Goal: Task Accomplishment & Management: Use online tool/utility

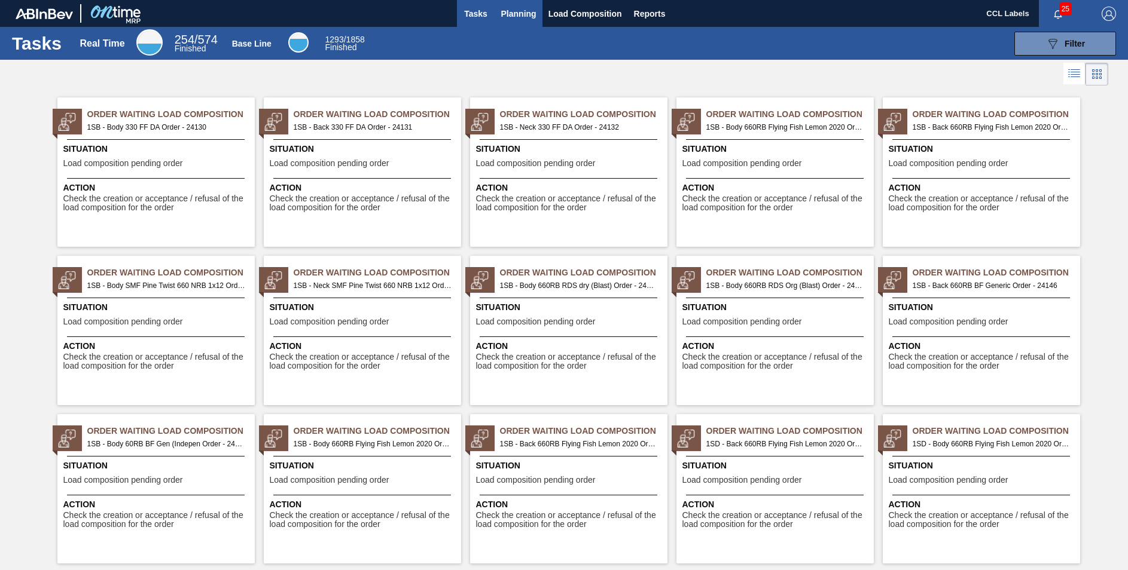
click at [521, 11] on span "Planning" at bounding box center [518, 14] width 35 height 14
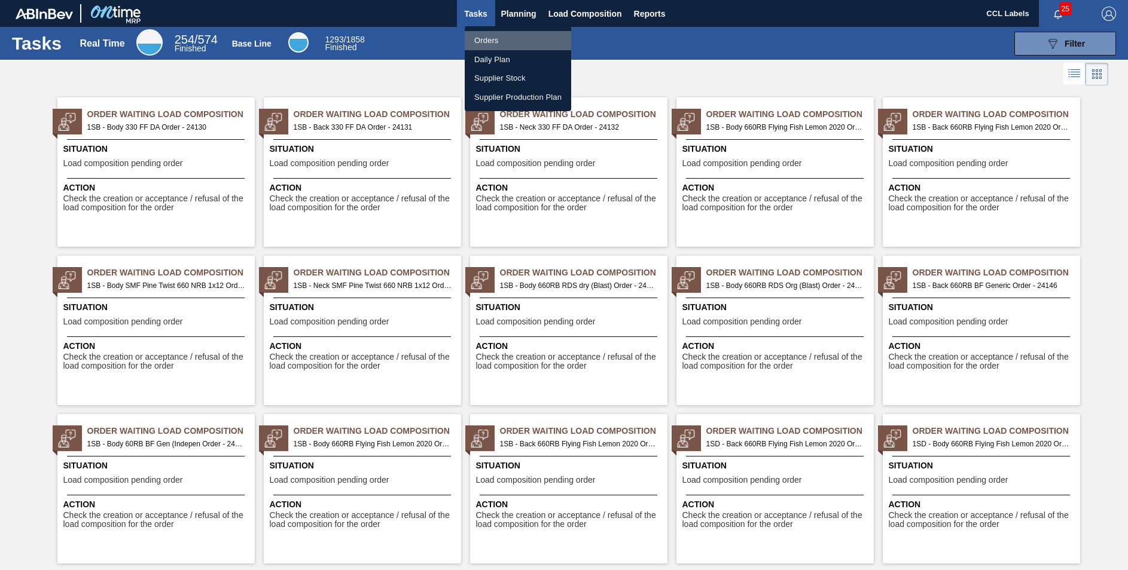
click at [493, 41] on li "Orders" at bounding box center [518, 40] width 106 height 19
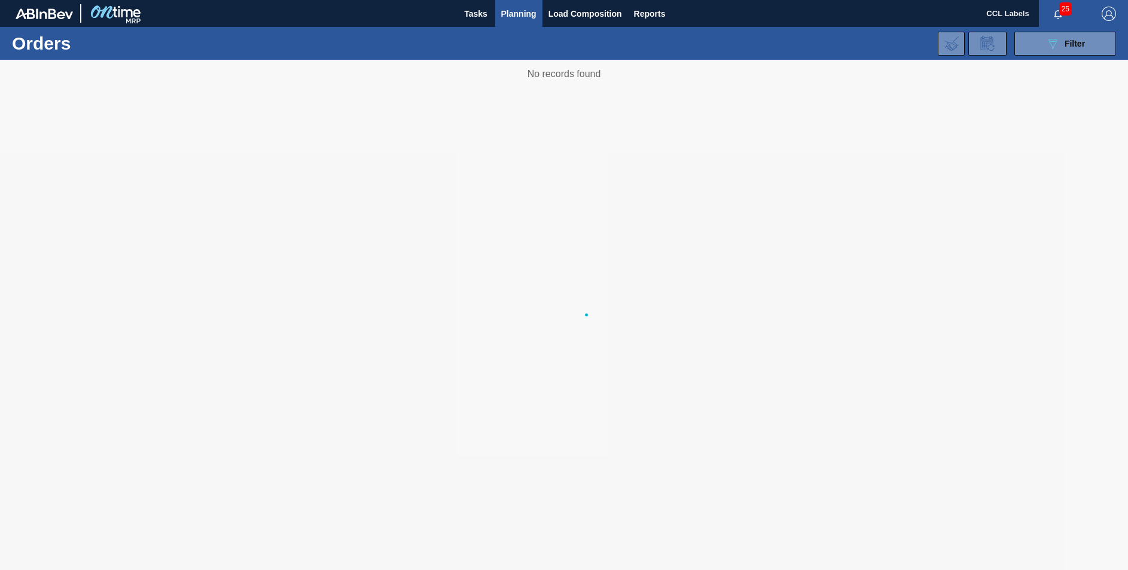
click at [497, 43] on div "089F7B8B-B2A5-4AFE-B5C0-19BA573D28AC Filter Portal Order Code × 31730 × 31713 P…" at bounding box center [656, 44] width 932 height 36
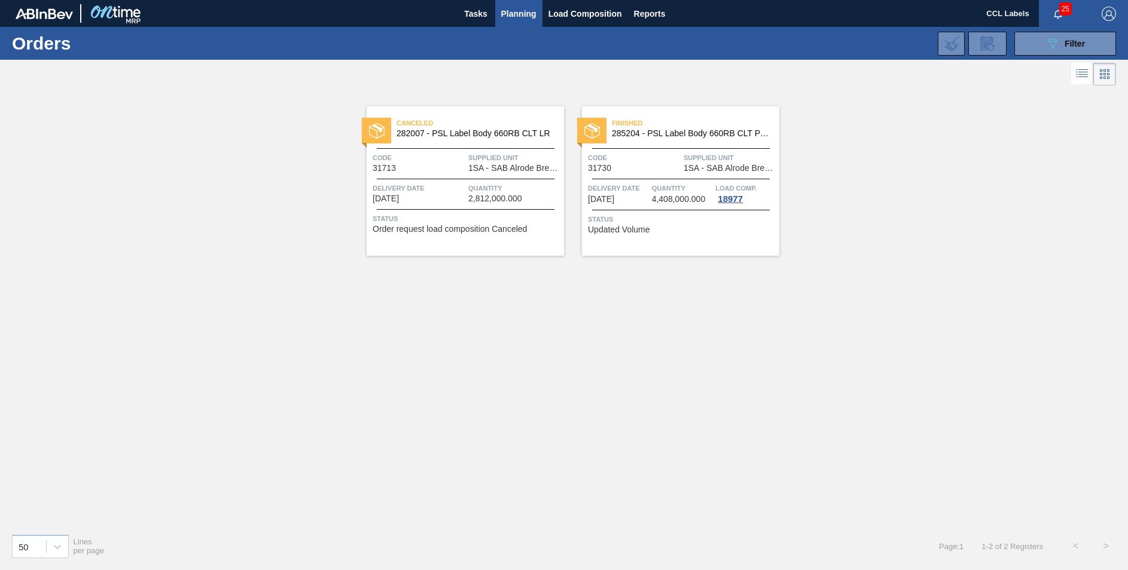
click at [1045, 56] on div "089F7B8B-B2A5-4AFE-B5C0-19BA573D28AC Filter Portal Order Code × 31730 × 31713 P…" at bounding box center [656, 44] width 932 height 36
click at [1043, 38] on button "089F7B8B-B2A5-4AFE-B5C0-19BA573D28AC Filter" at bounding box center [1065, 44] width 102 height 24
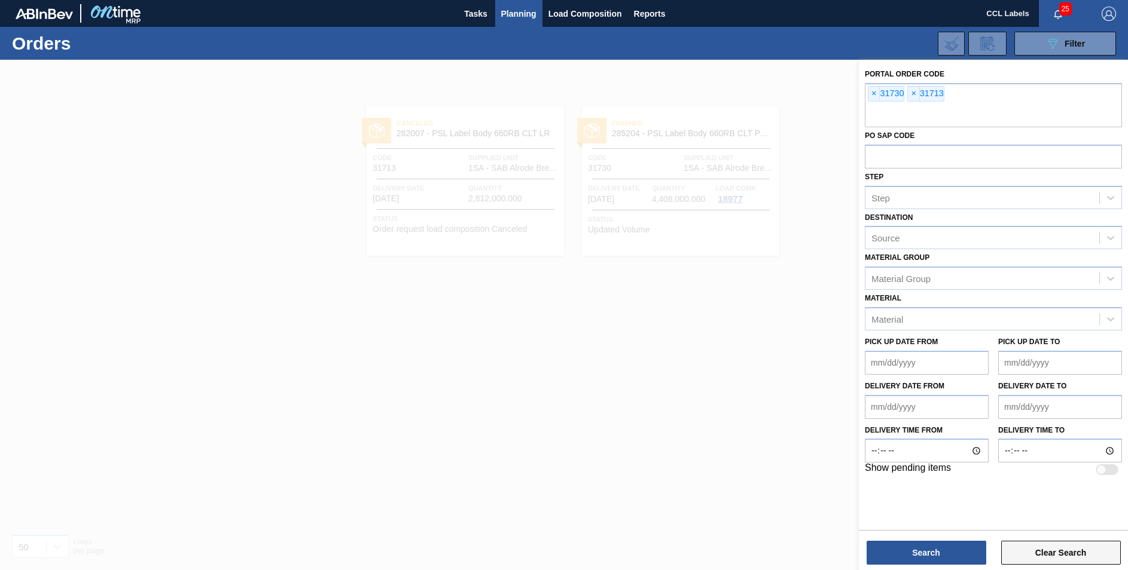
click at [1059, 557] on button "Clear Search" at bounding box center [1061, 553] width 120 height 24
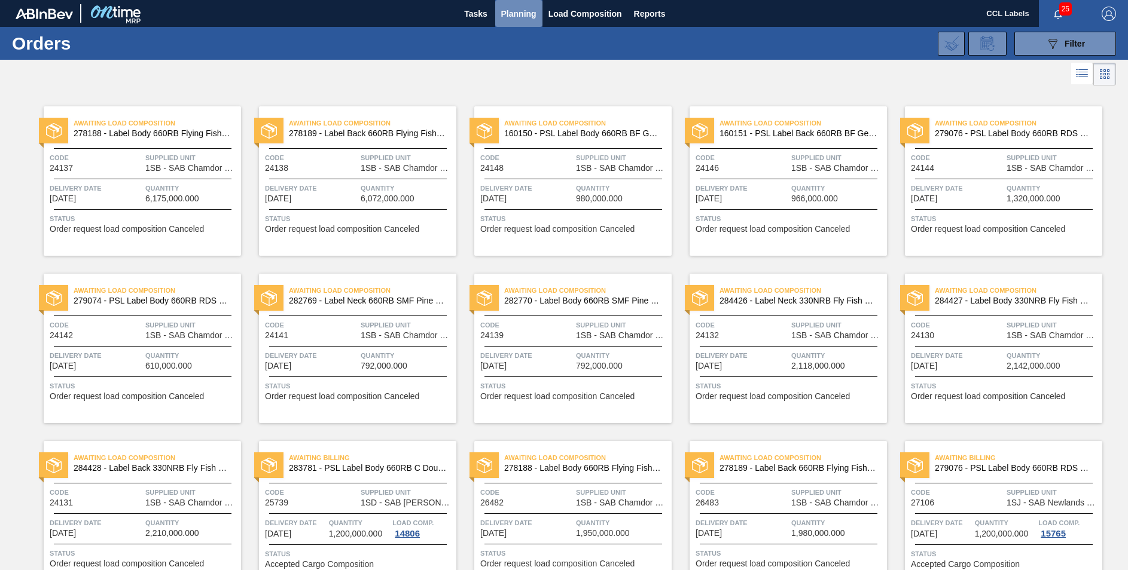
click at [518, 11] on span "Planning" at bounding box center [518, 14] width 35 height 14
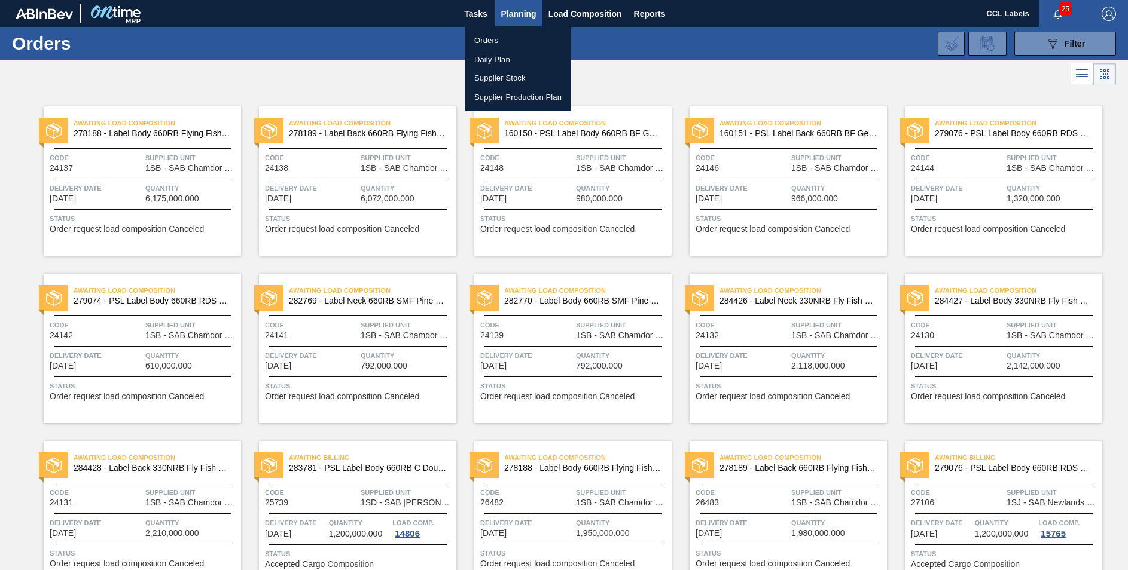
drag, startPoint x: 787, startPoint y: 65, endPoint x: 838, endPoint y: 141, distance: 91.9
click at [786, 65] on div at bounding box center [564, 285] width 1128 height 570
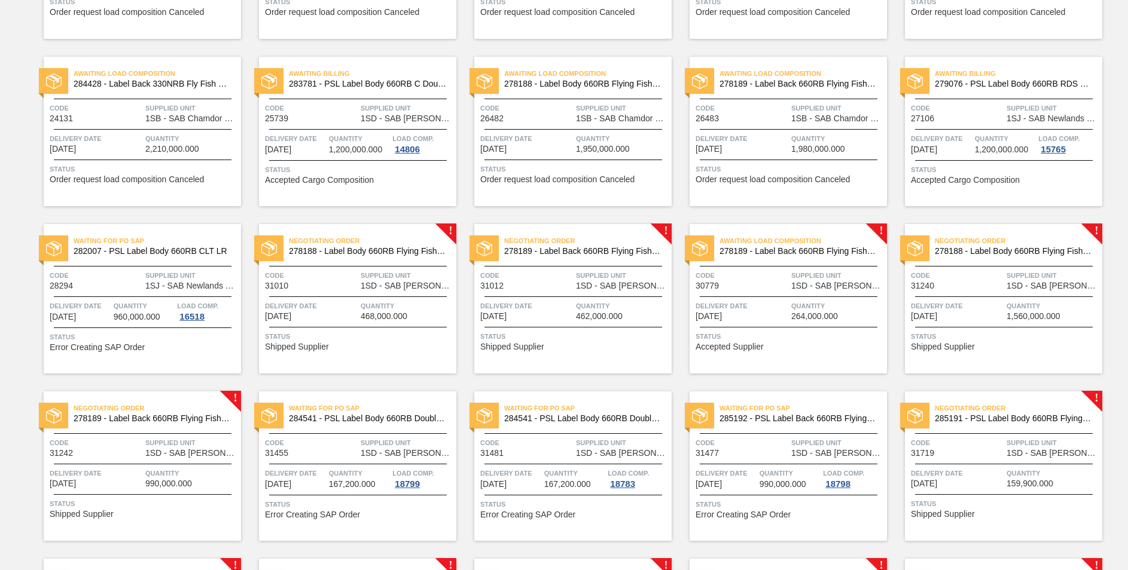
scroll to position [567, 0]
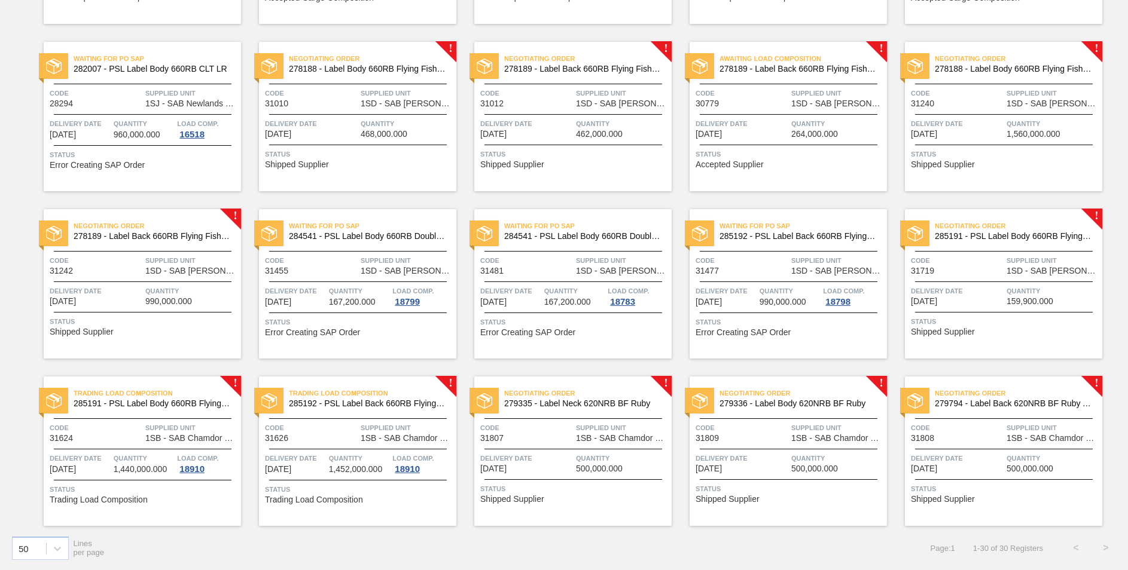
click at [1046, 407] on span "279794 - Label Back 620NRB BF Ruby Apple 1x12" at bounding box center [1014, 403] width 158 height 9
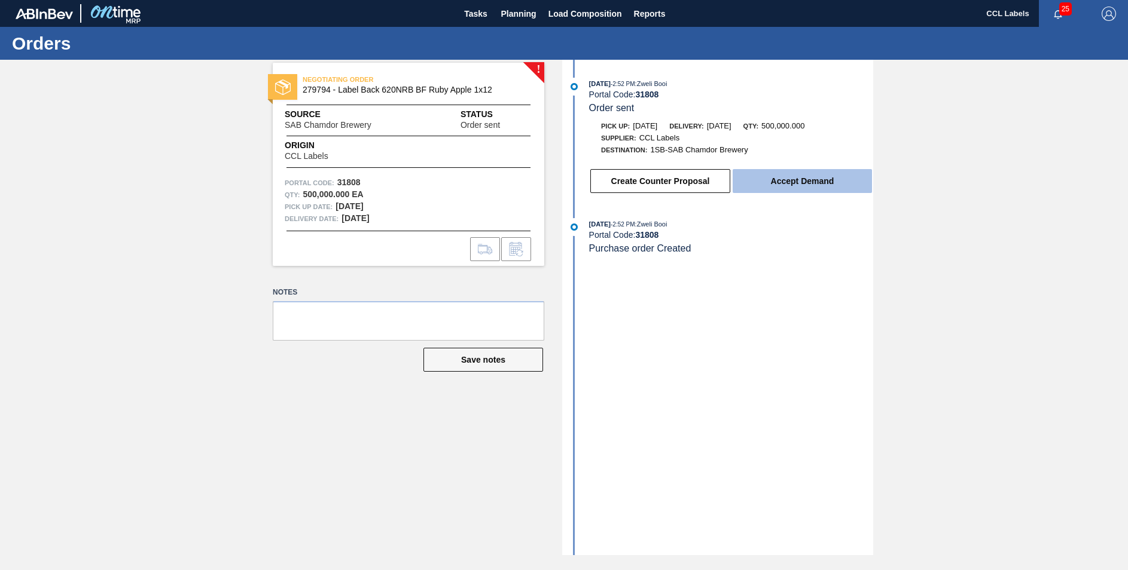
click at [794, 175] on button "Accept Demand" at bounding box center [801, 181] width 139 height 24
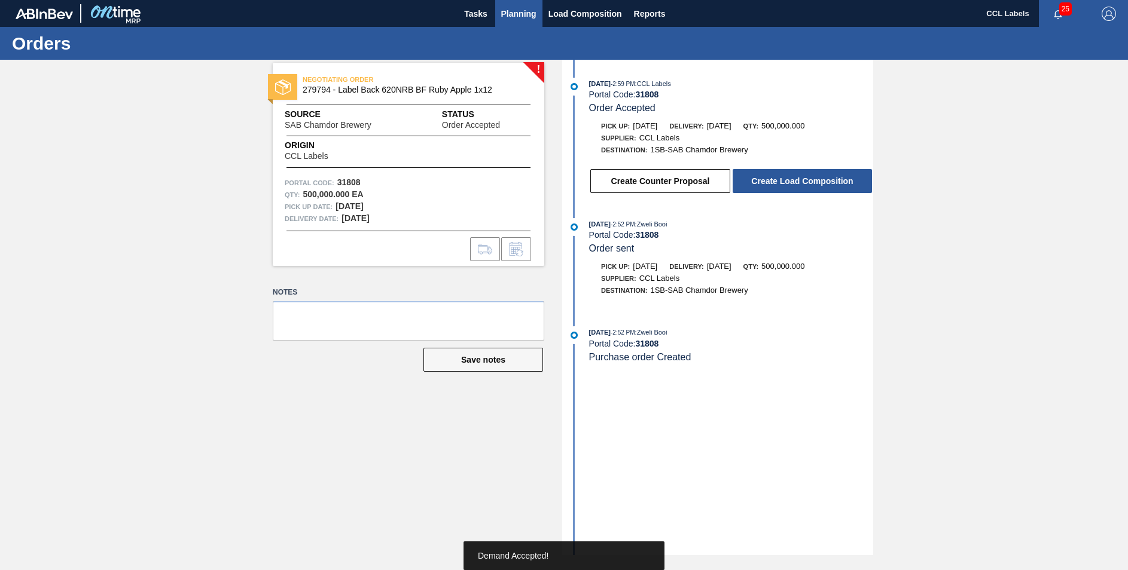
click at [522, 14] on span "Planning" at bounding box center [518, 14] width 35 height 14
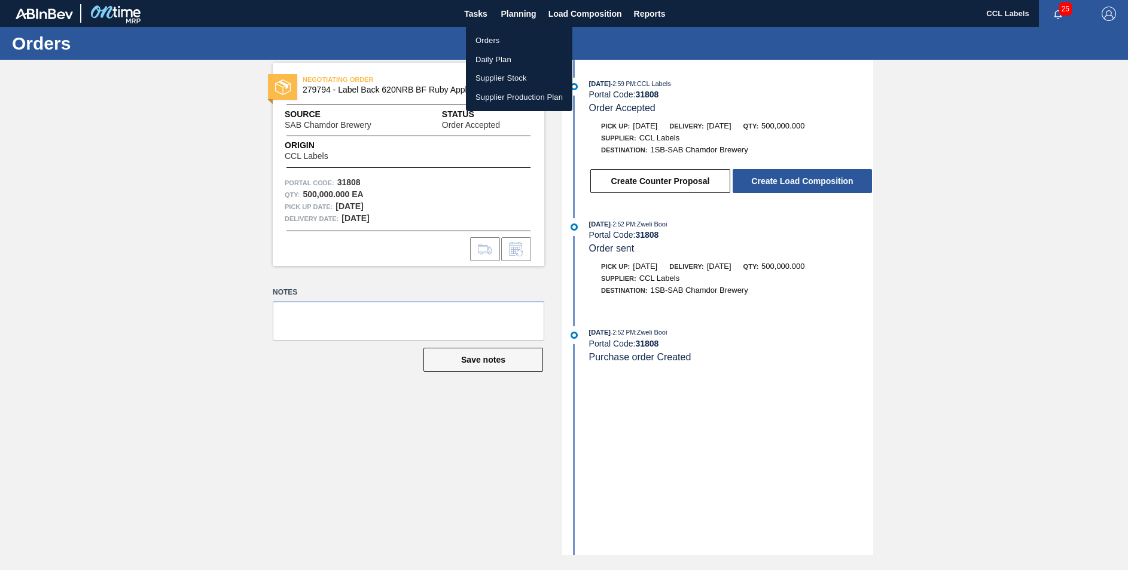
click at [482, 34] on li "Orders" at bounding box center [519, 40] width 106 height 19
click at [497, 42] on li "Orders" at bounding box center [519, 40] width 106 height 19
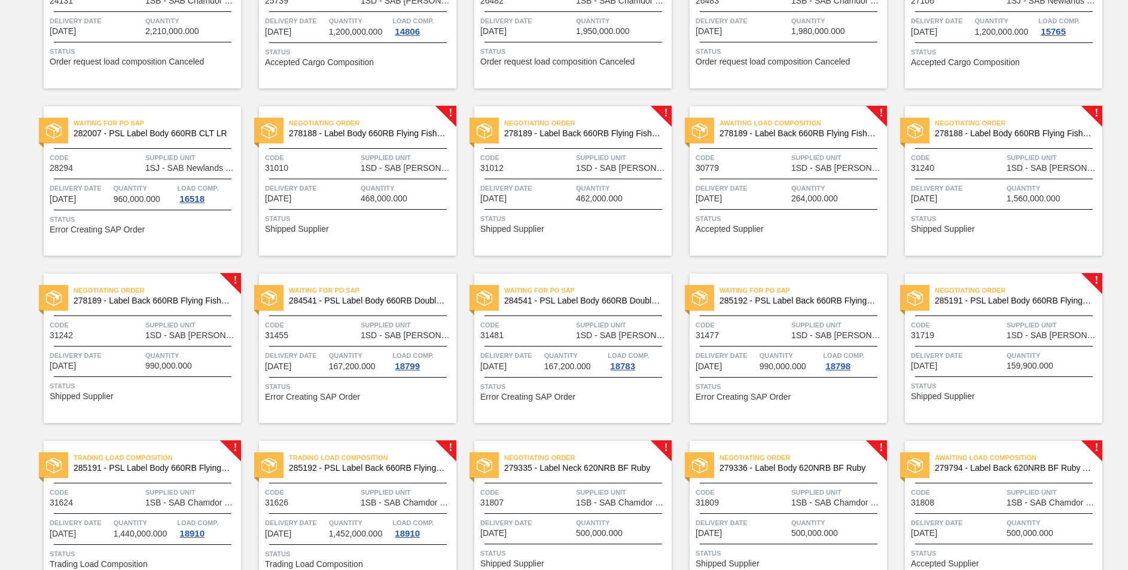
scroll to position [567, 0]
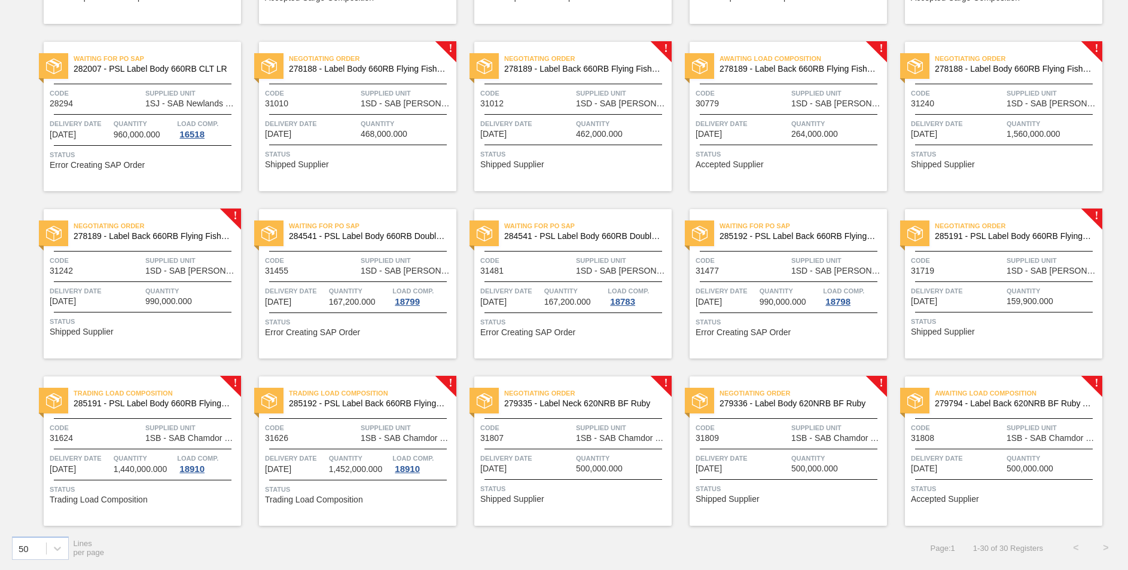
click at [834, 403] on span "279336 - Label Body 620NRB BF Ruby" at bounding box center [798, 403] width 158 height 9
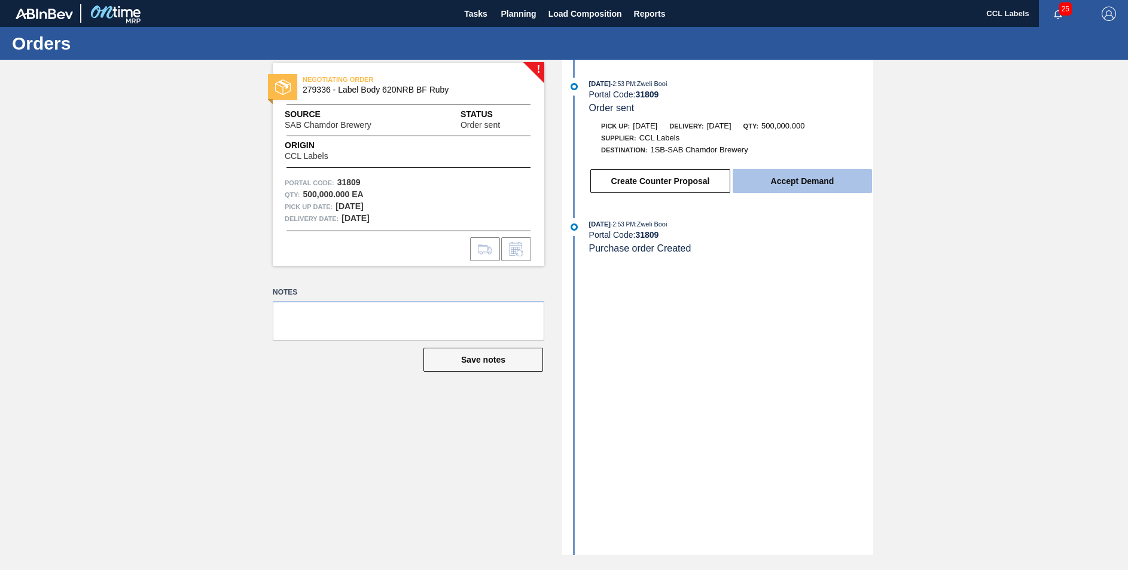
click at [785, 185] on button "Accept Demand" at bounding box center [801, 181] width 139 height 24
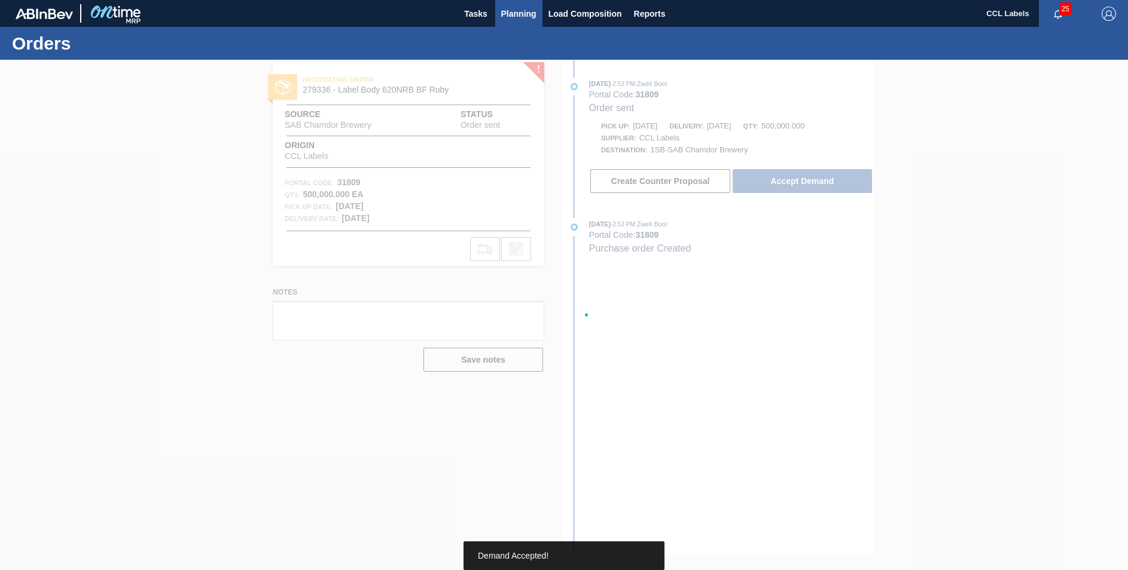
click at [515, 8] on span "Planning" at bounding box center [518, 14] width 35 height 14
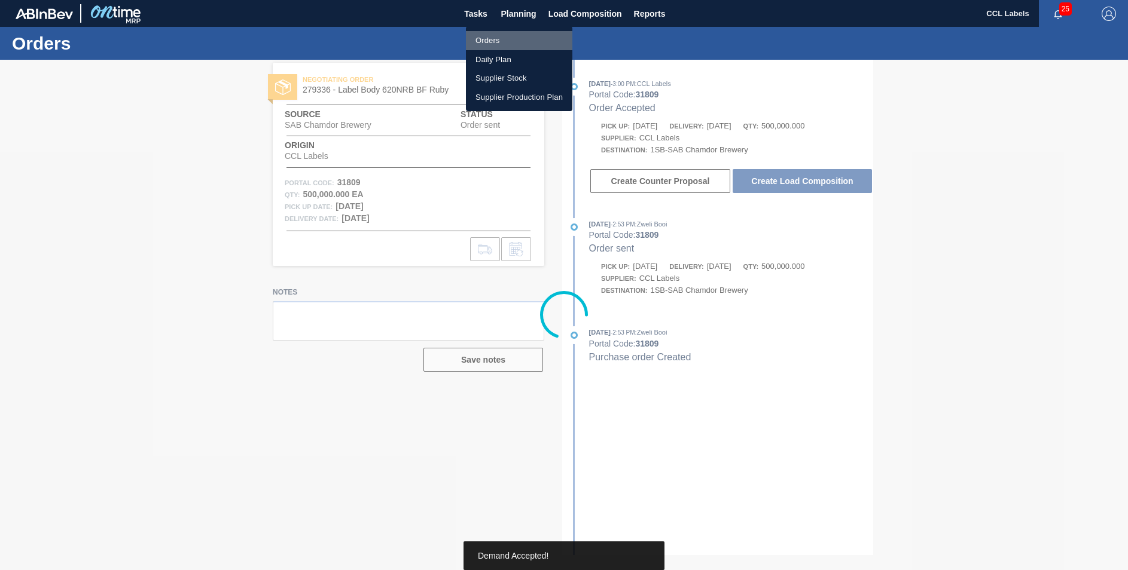
drag, startPoint x: 493, startPoint y: 44, endPoint x: 611, endPoint y: 163, distance: 167.9
click at [493, 44] on li "Orders" at bounding box center [519, 40] width 106 height 19
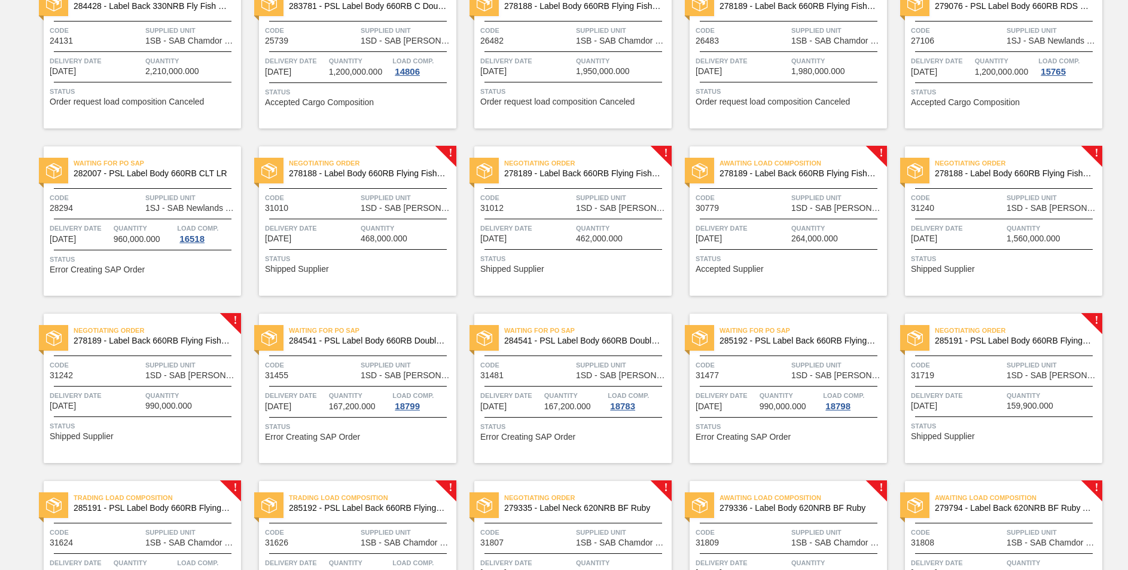
scroll to position [567, 0]
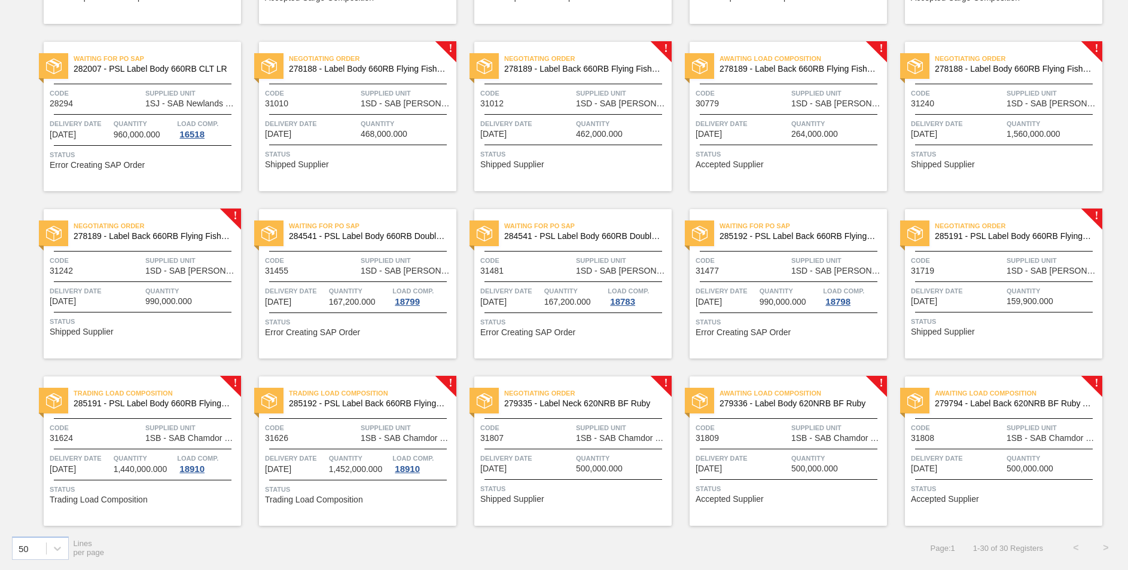
click at [555, 405] on span "279335 - Label Neck 620NRB BF Ruby" at bounding box center [583, 403] width 158 height 9
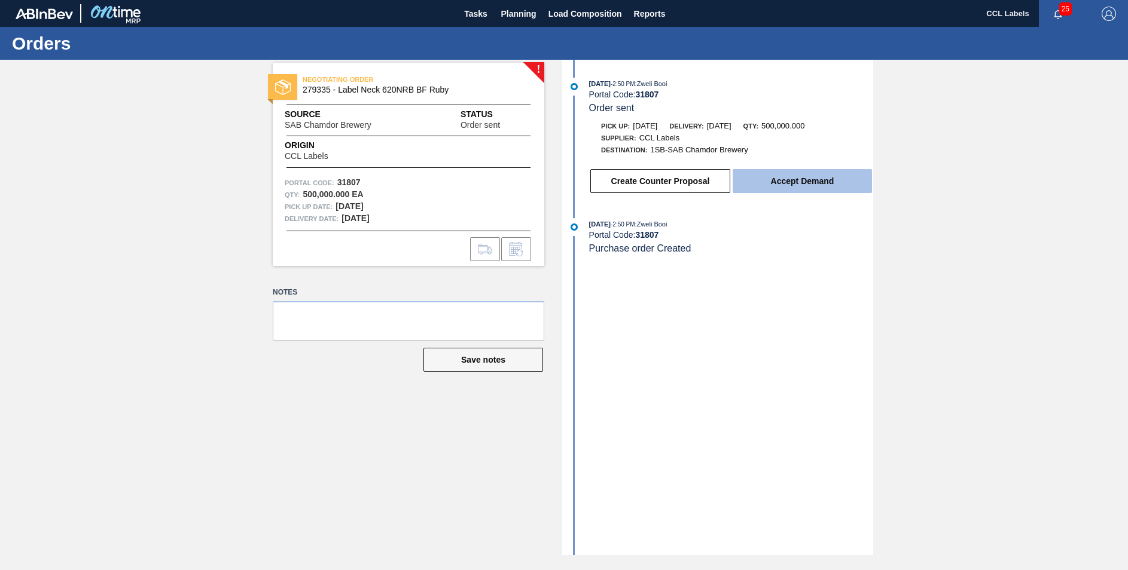
click at [794, 181] on button "Accept Demand" at bounding box center [801, 181] width 139 height 24
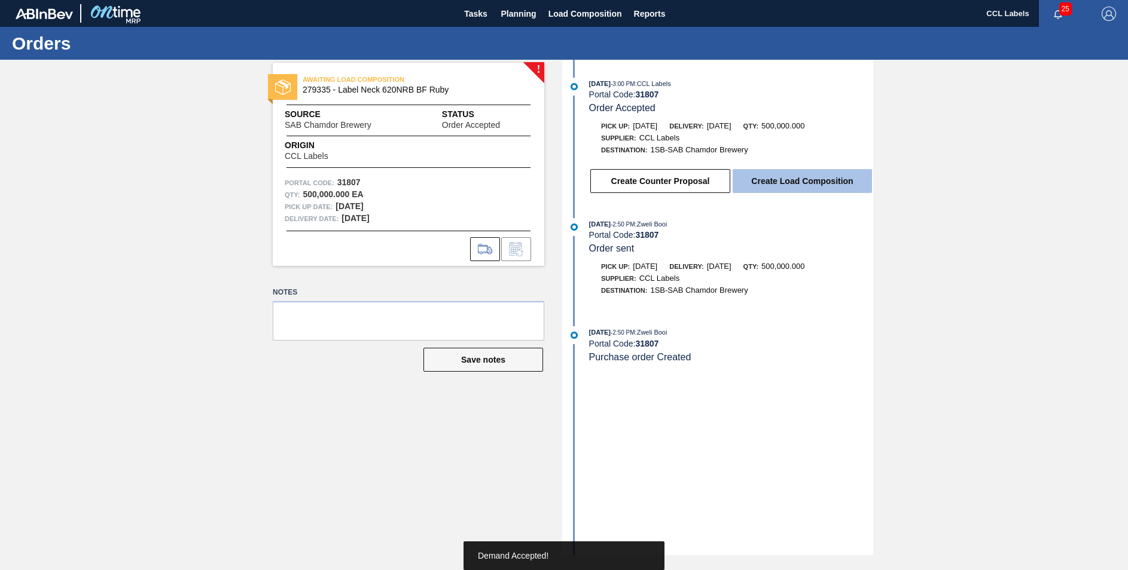
click at [810, 175] on button "Create Load Composition" at bounding box center [801, 181] width 139 height 24
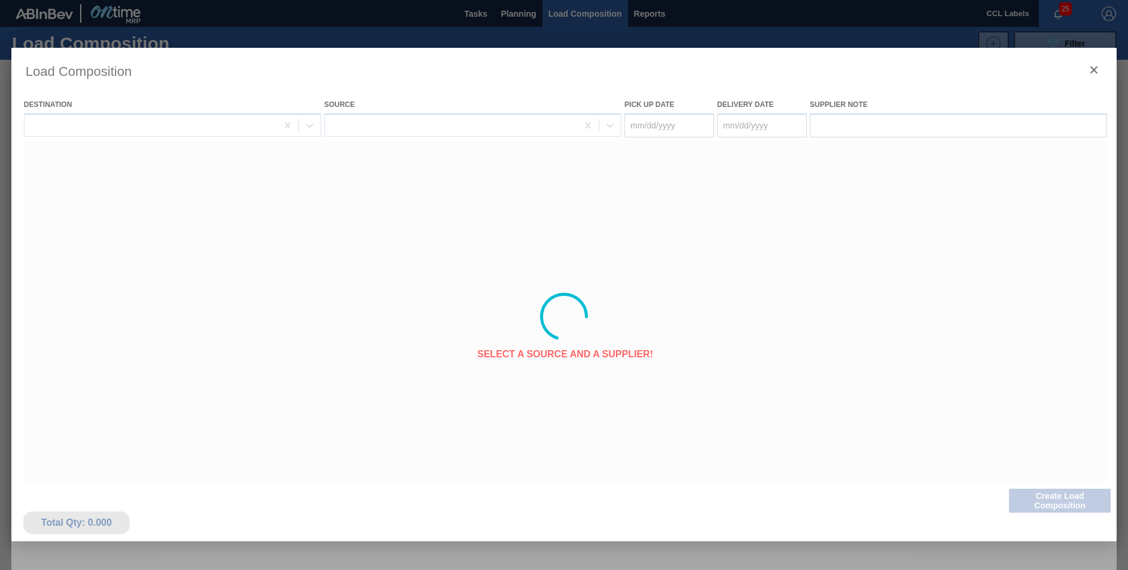
type Date "[DATE]"
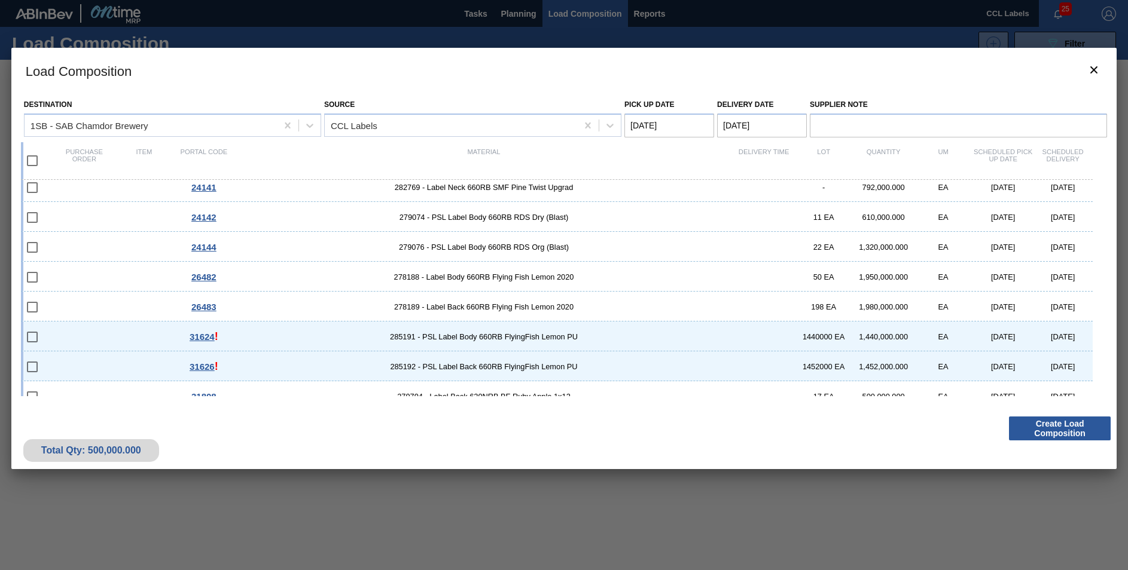
scroll to position [321, 0]
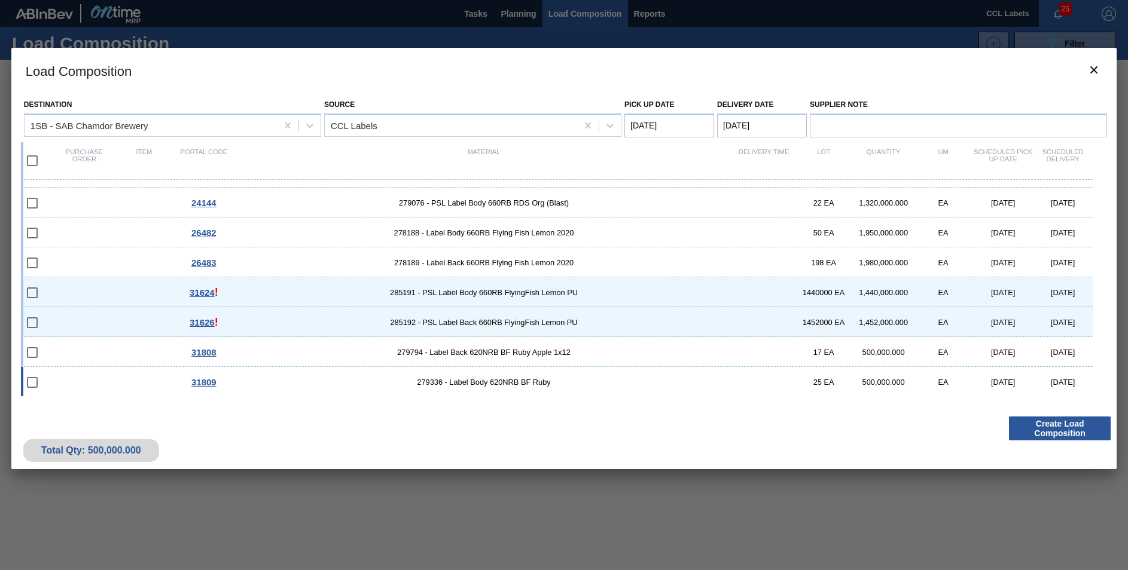
click at [527, 382] on span "279336 - Label Body 620NRB BF Ruby" at bounding box center [484, 382] width 500 height 9
checkbox input "true"
click at [498, 350] on span "279794 - Label Back 620NRB BF Ruby Apple 1x12" at bounding box center [484, 352] width 500 height 9
checkbox input "true"
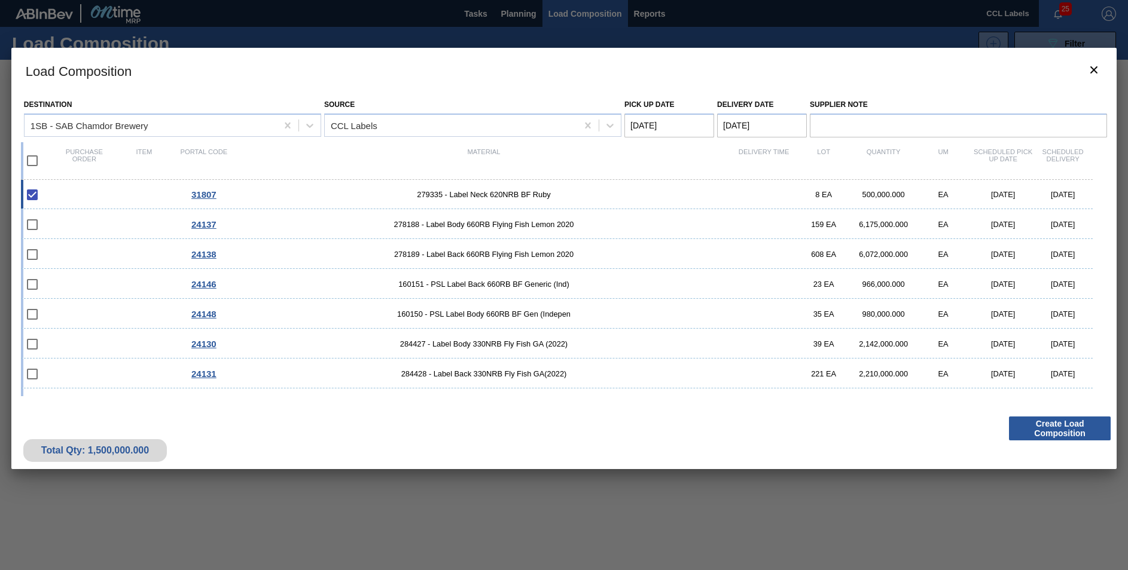
scroll to position [0, 0]
click at [1028, 431] on button "Create Load Composition" at bounding box center [1060, 429] width 102 height 24
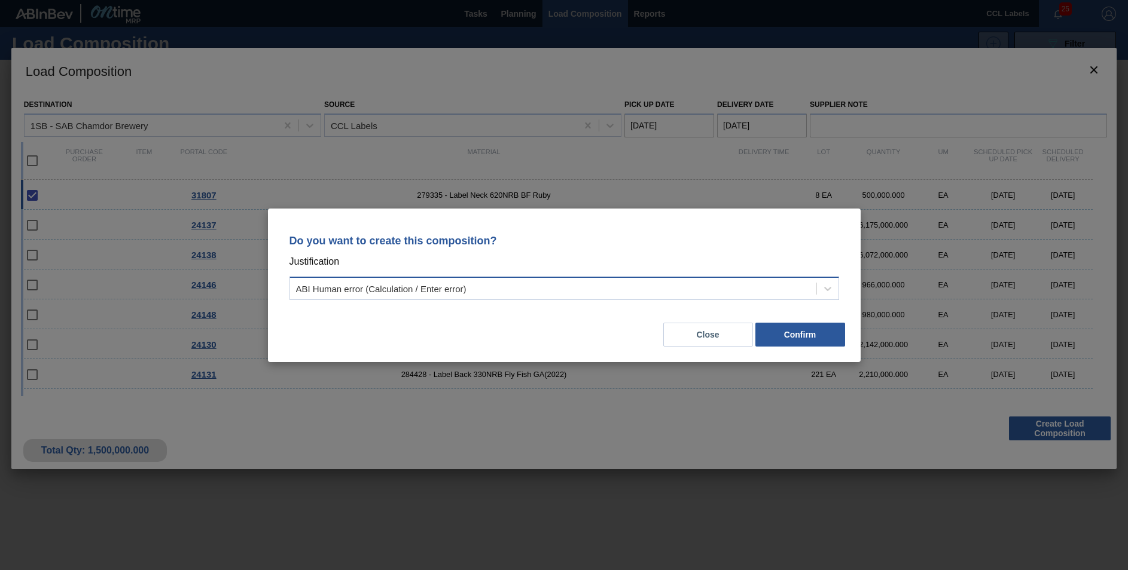
click at [462, 289] on div "ABI Human error (Calculation / Enter error)" at bounding box center [381, 288] width 170 height 10
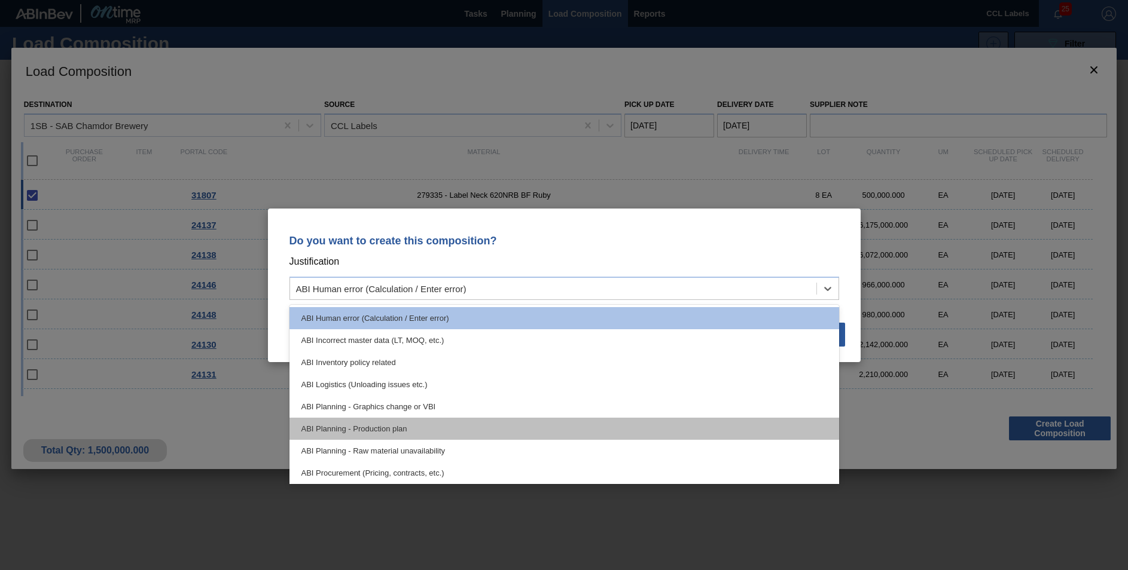
click at [395, 432] on div "ABI Planning - Production plan" at bounding box center [563, 429] width 549 height 22
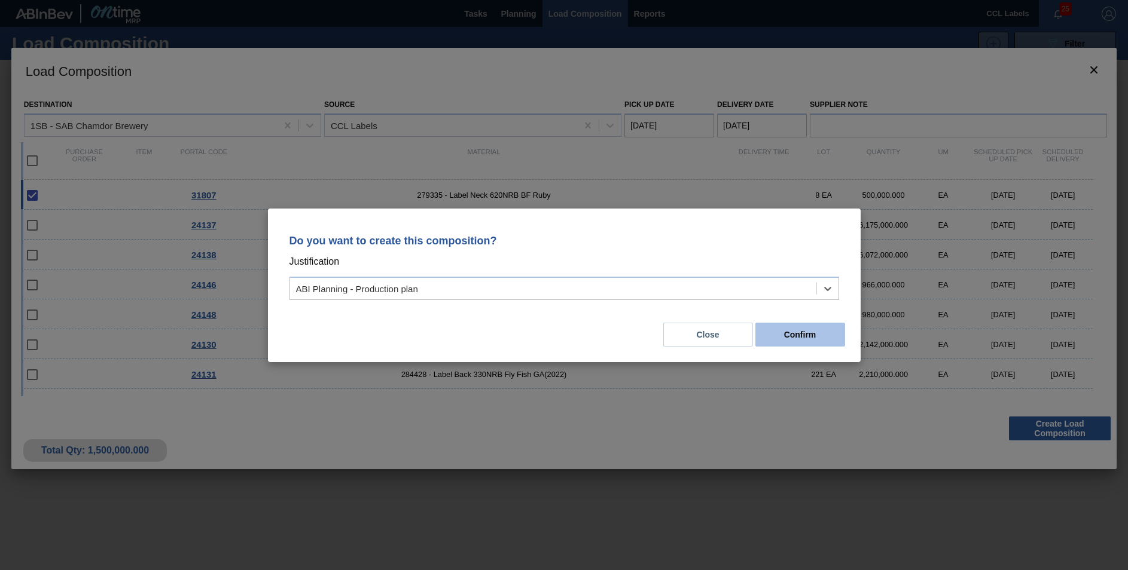
click at [797, 341] on button "Confirm" at bounding box center [800, 335] width 90 height 24
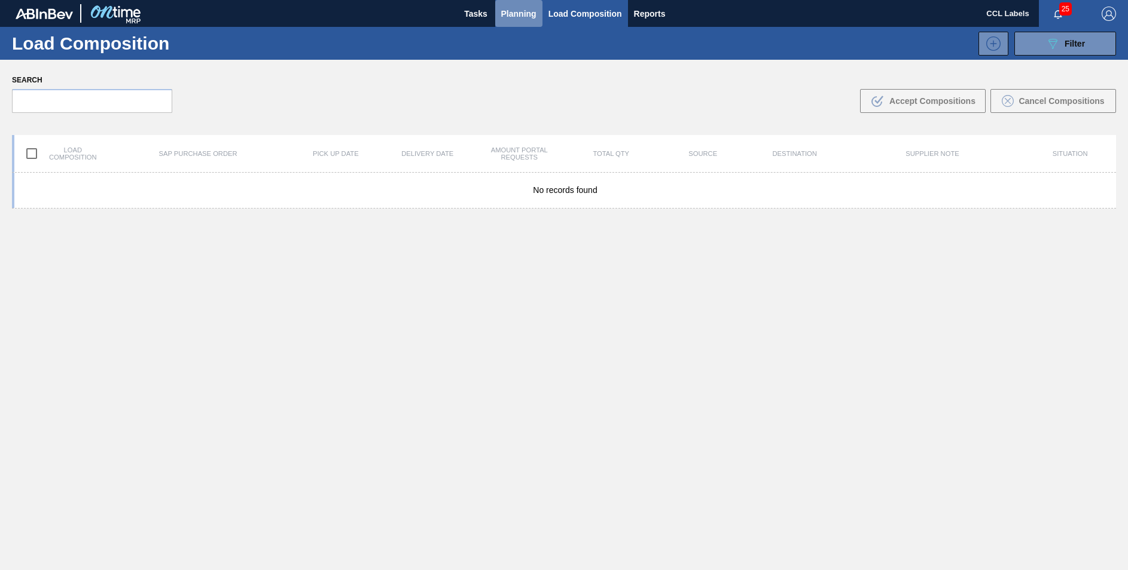
click at [530, 10] on span "Planning" at bounding box center [518, 14] width 35 height 14
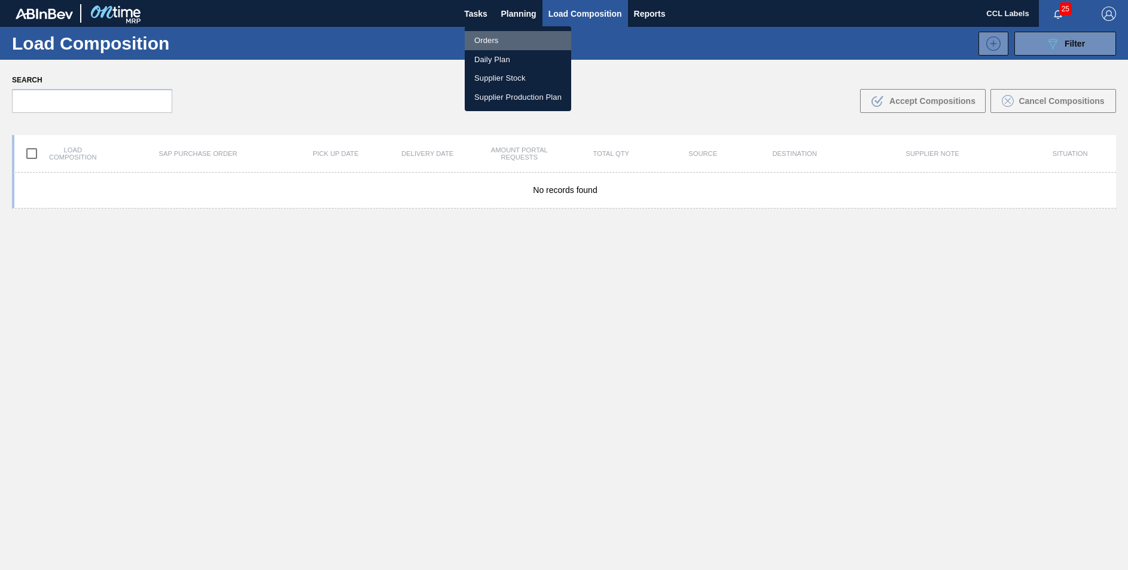
click at [490, 37] on li "Orders" at bounding box center [518, 40] width 106 height 19
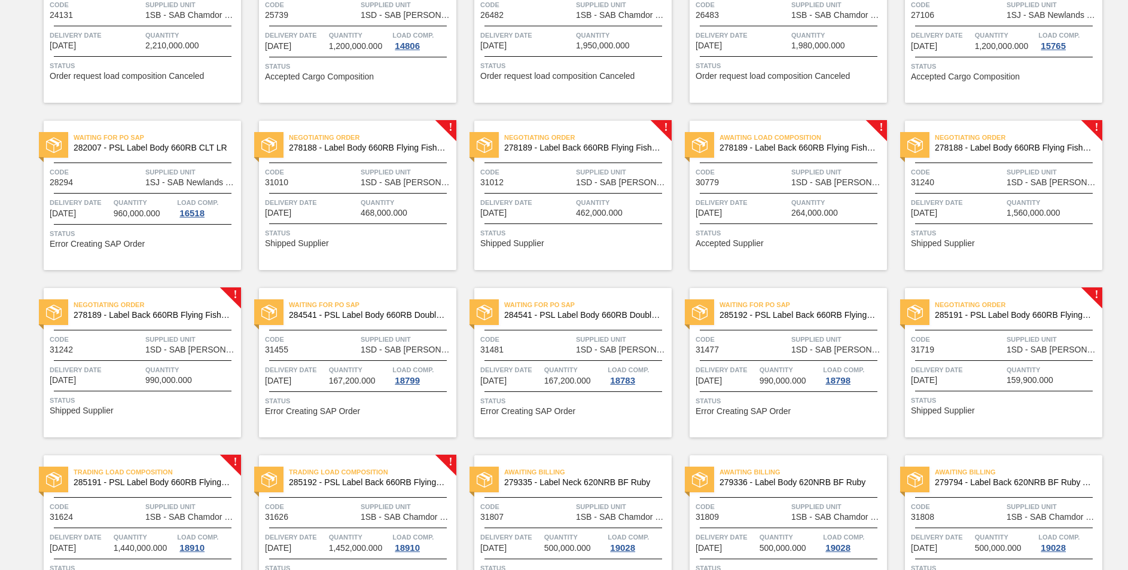
scroll to position [567, 0]
